Goal: Task Accomplishment & Management: Manage account settings

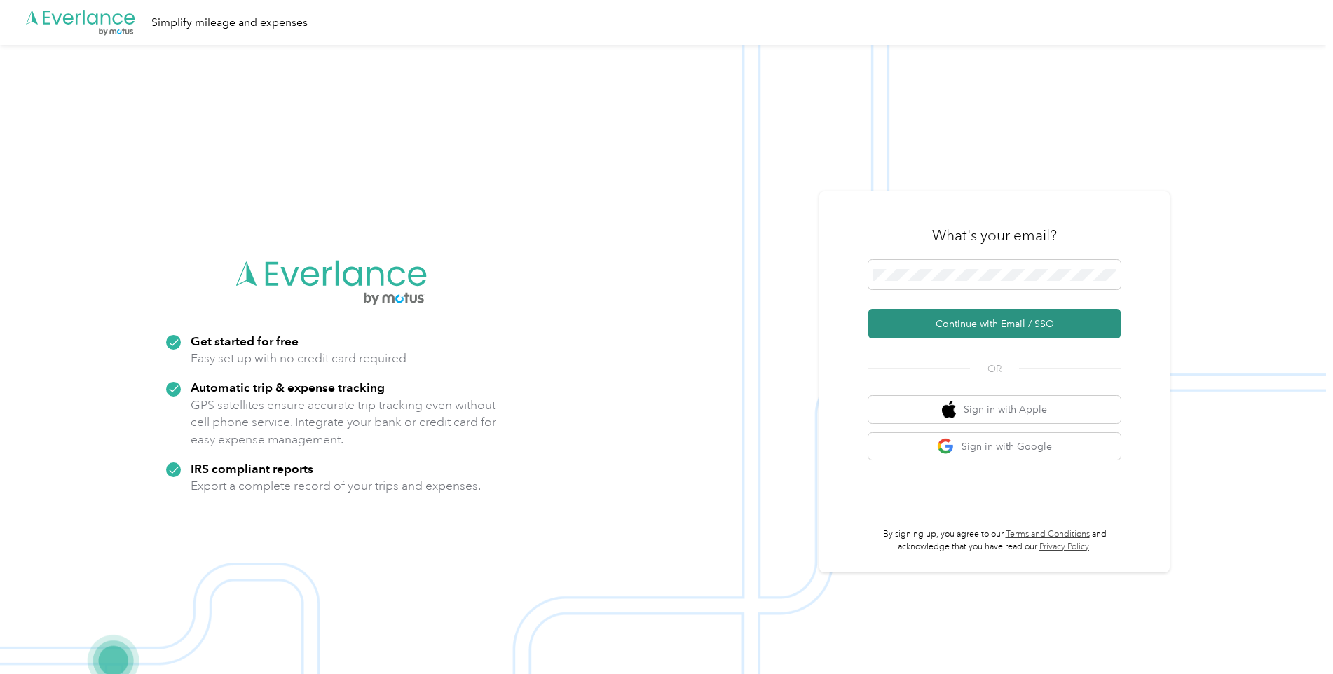
click at [950, 327] on button "Continue with Email / SSO" at bounding box center [994, 323] width 252 height 29
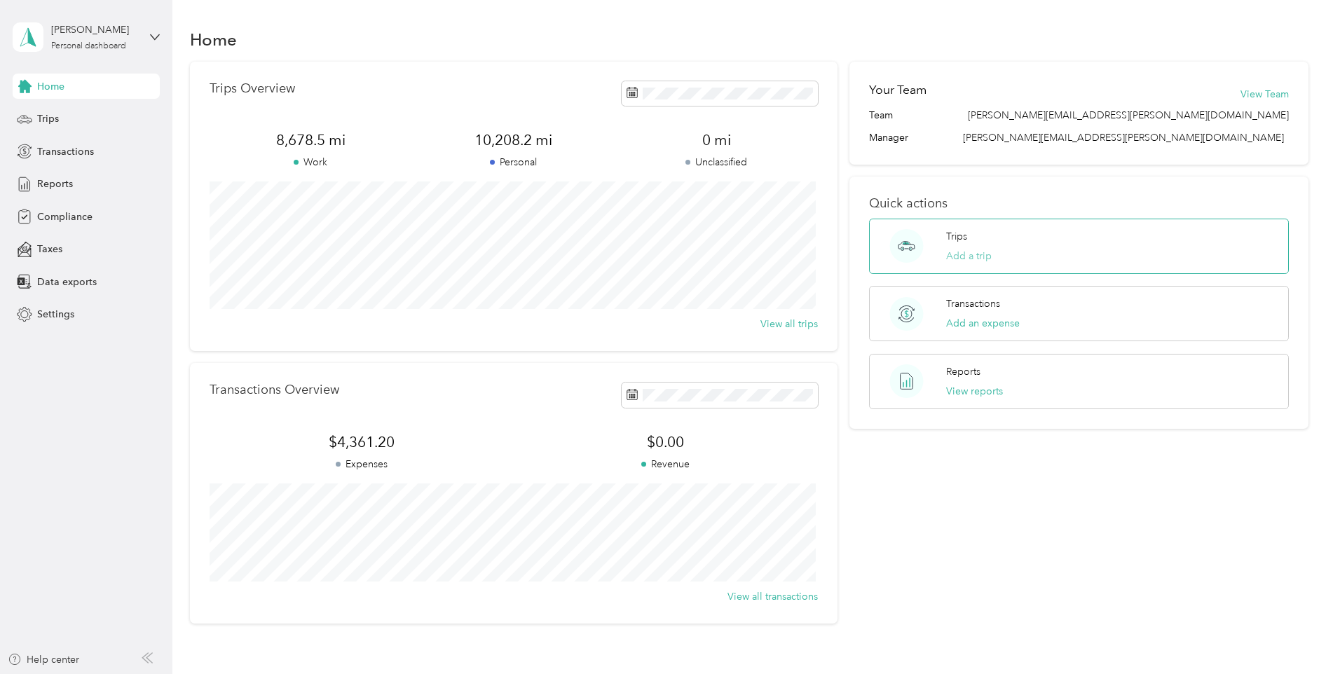
click at [982, 254] on button "Add a trip" at bounding box center [969, 256] width 46 height 15
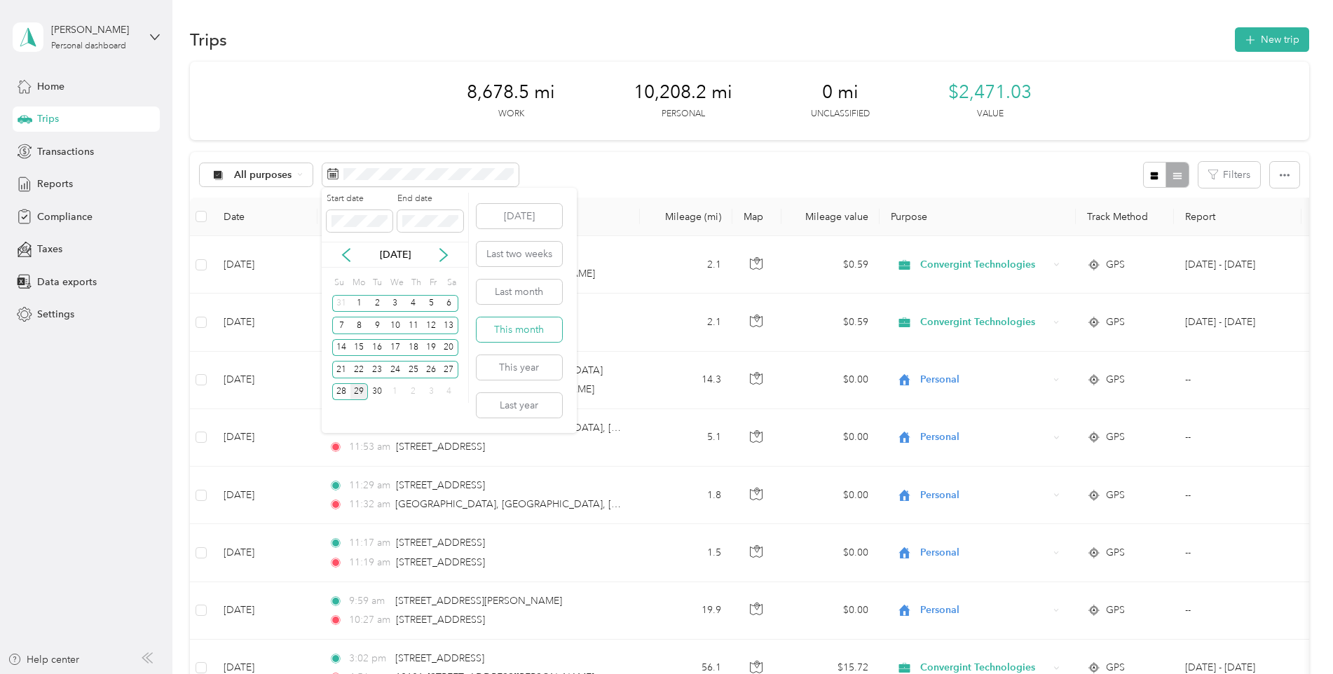
click at [530, 330] on button "This month" at bounding box center [519, 329] width 85 height 25
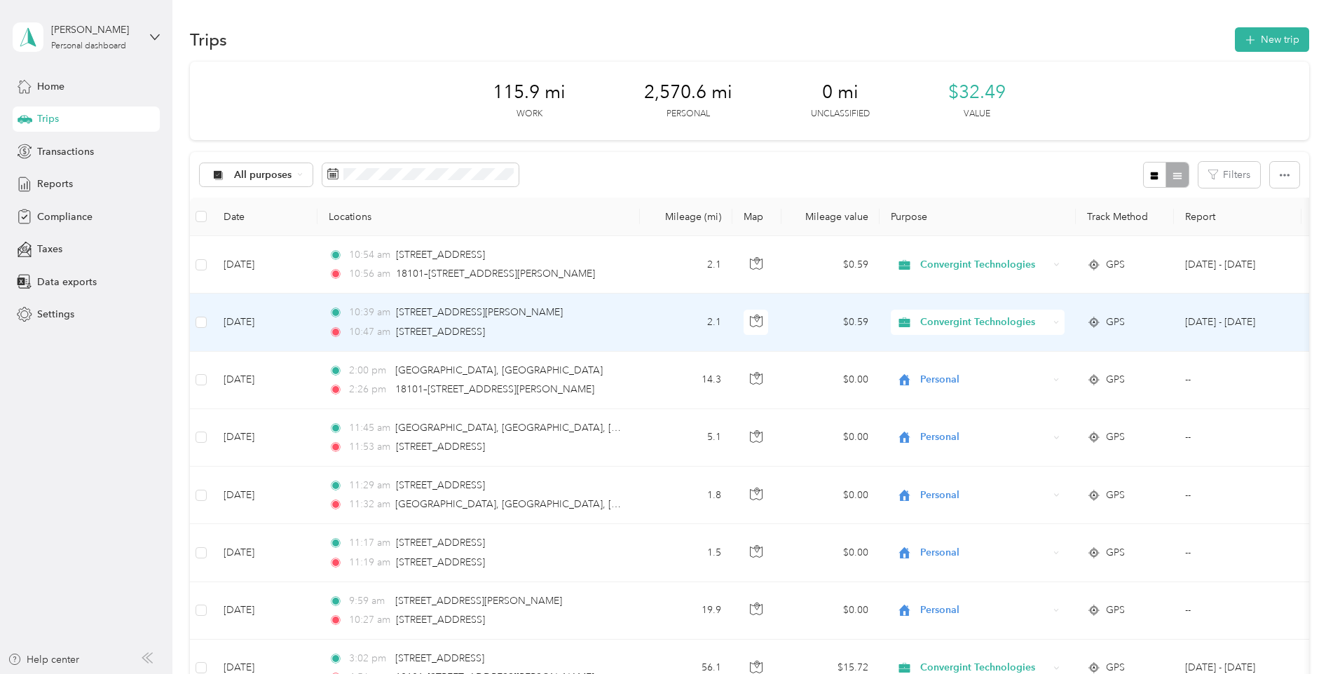
click at [1050, 317] on div "Convergint Technologies" at bounding box center [978, 322] width 174 height 25
click at [950, 369] on span "Personal" at bounding box center [991, 373] width 132 height 15
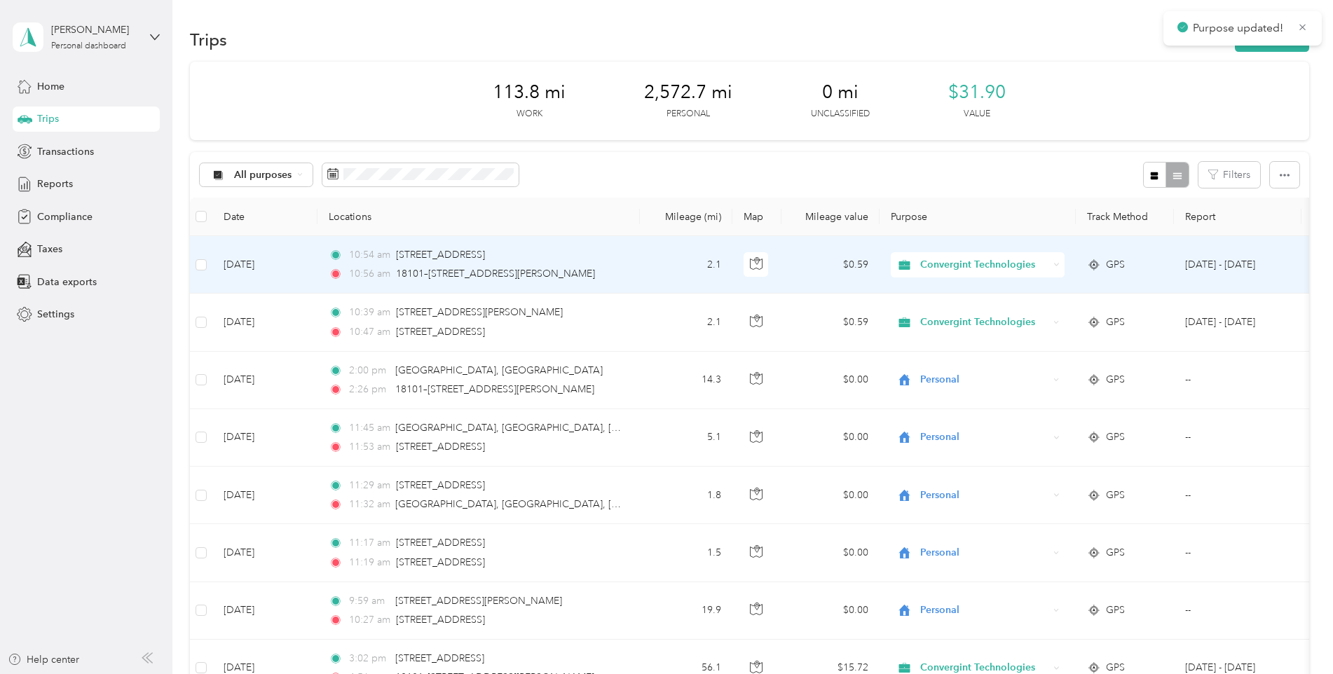
click at [1058, 263] on icon at bounding box center [1056, 264] width 6 height 6
click at [928, 314] on span "Personal" at bounding box center [991, 308] width 132 height 15
